Goal: Find specific page/section: Find specific page/section

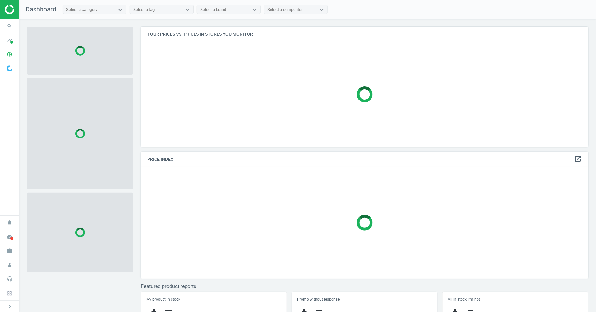
scroll to position [132, 453]
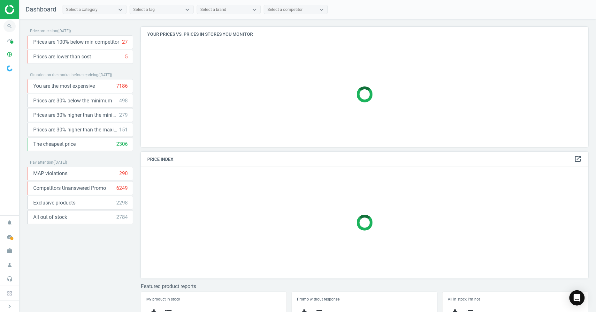
click at [8, 25] on icon "search" at bounding box center [10, 26] width 12 height 12
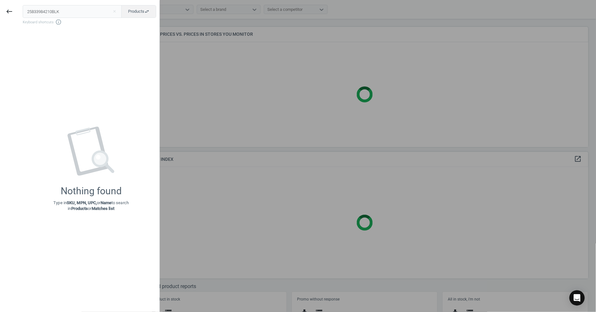
type input "25833984210BLK"
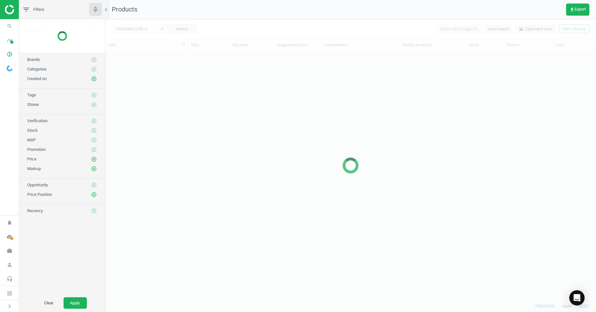
scroll to position [238, 485]
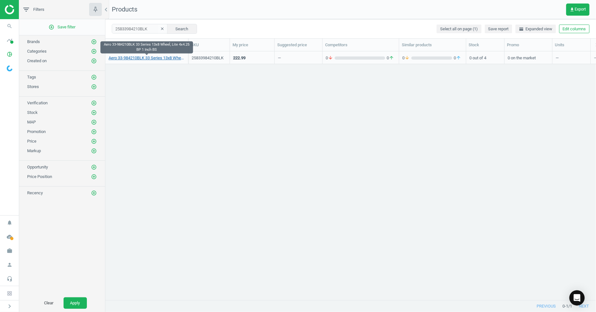
click at [177, 58] on link "Aero 33-984210BLK 33 Series 13x8 Wheel, Lite 4x4.25 BP 1 Inch BS" at bounding box center [147, 58] width 76 height 6
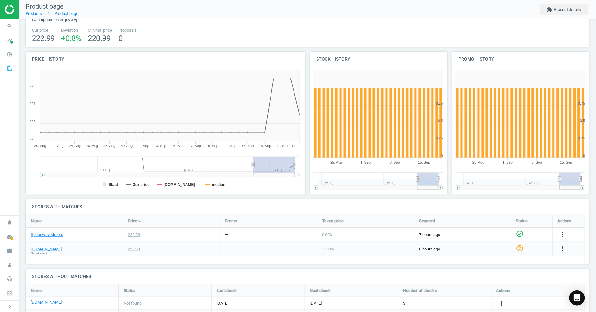
scroll to position [77, 0]
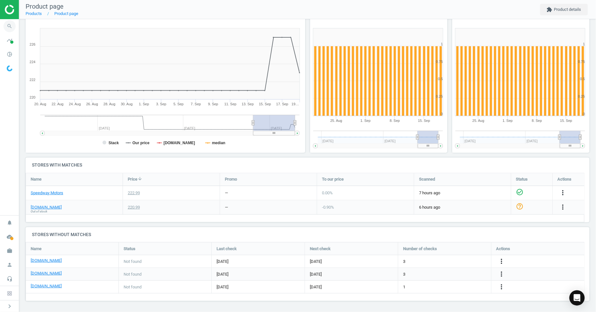
click at [4, 27] on icon "search" at bounding box center [10, 26] width 12 height 12
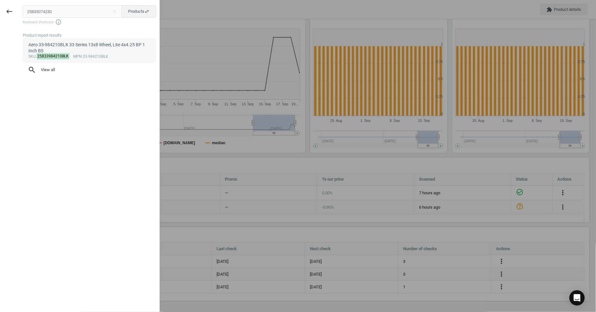
type input "25833074230"
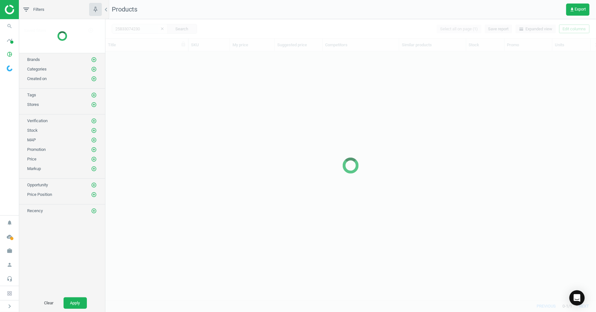
scroll to position [238, 485]
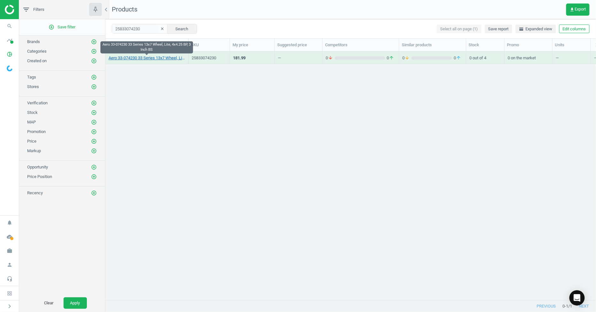
click at [155, 58] on link "Aero 33-074230 33 Series 13x7 Wheel, Lite, 4x4.25 BP, 3 Inch BS" at bounding box center [147, 58] width 76 height 6
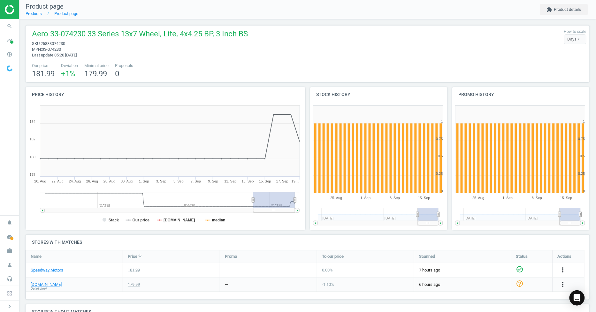
click at [58, 45] on span "25833074230" at bounding box center [53, 43] width 25 height 5
copy span "25833074230"
click at [49, 45] on span "25833074230" at bounding box center [53, 43] width 25 height 5
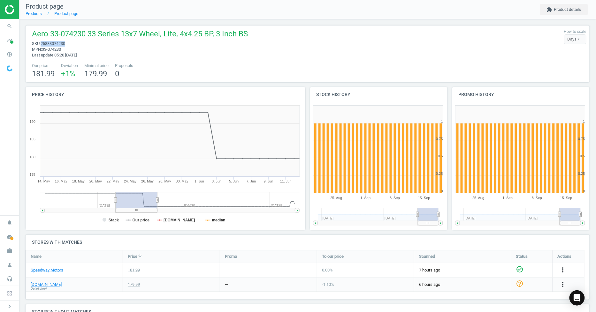
drag, startPoint x: 254, startPoint y: 200, endPoint x: 117, endPoint y: 199, distance: 137.6
click at [117, 199] on rect at bounding box center [137, 200] width 42 height 16
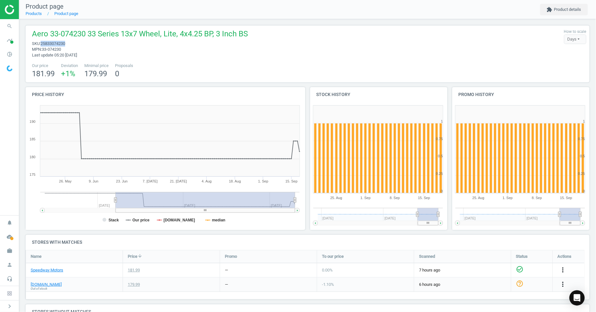
drag, startPoint x: 157, startPoint y: 201, endPoint x: 339, endPoint y: 204, distance: 181.7
click at [339, 204] on div "Price history Created with Highstock 6.2.0 Stack Our price [DOMAIN_NAME] median…" at bounding box center [307, 161] width 569 height 148
